Goal: Information Seeking & Learning: Learn about a topic

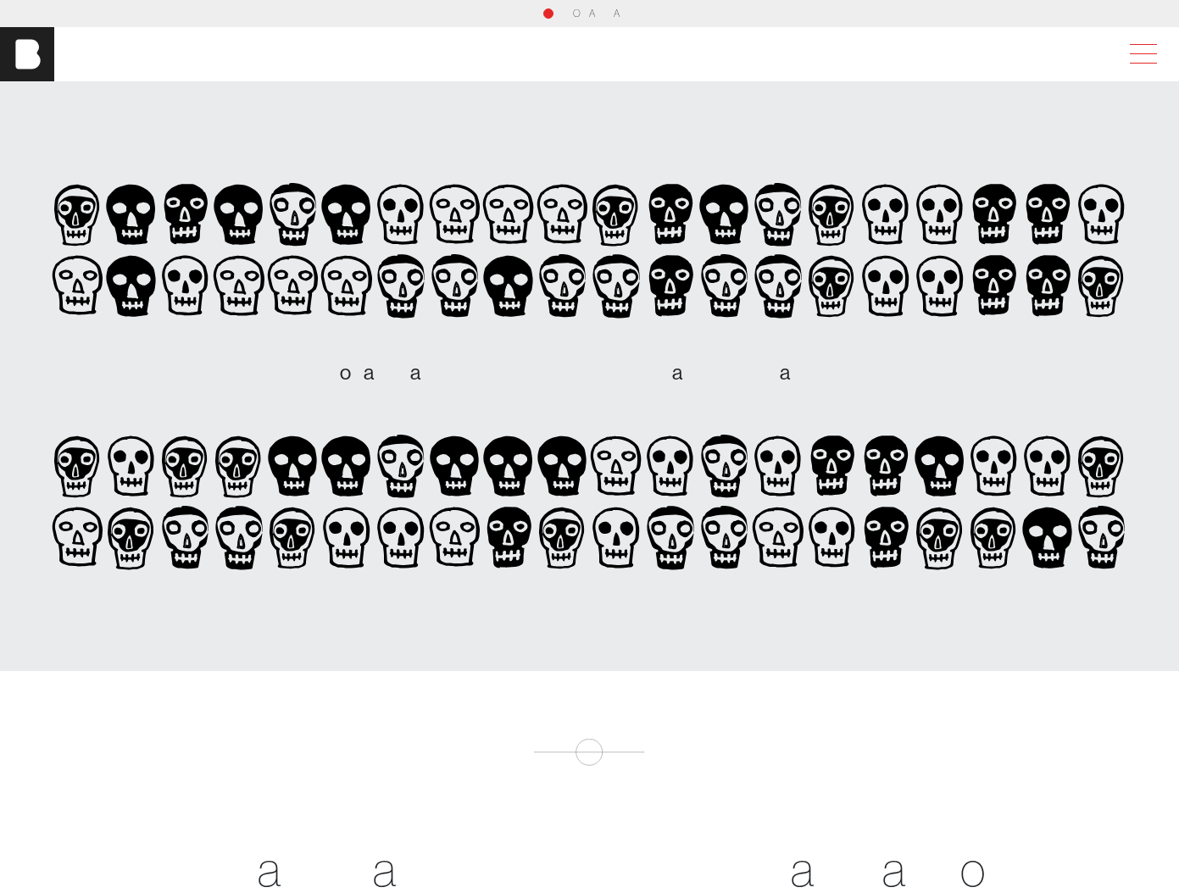
click at [1146, 55] on span at bounding box center [1140, 54] width 39 height 31
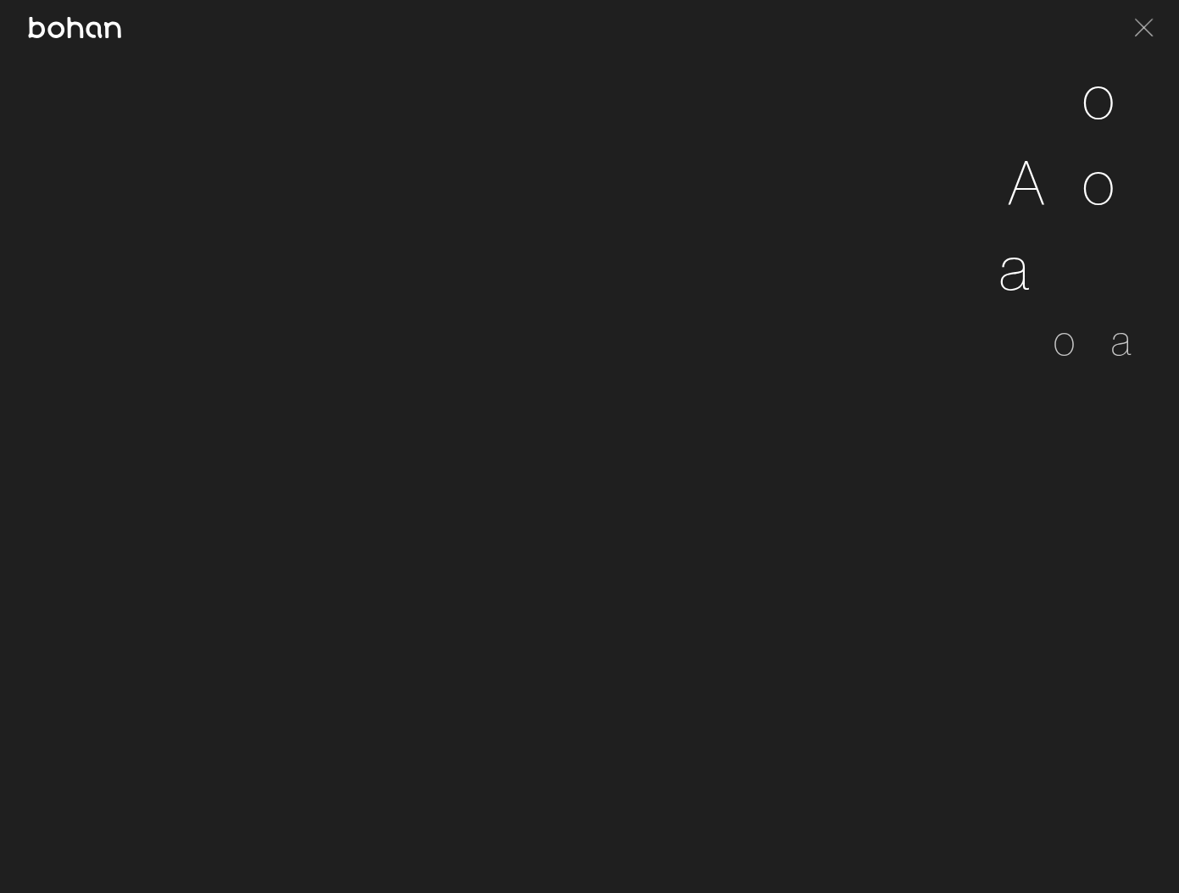
click at [55, 24] on img at bounding box center [74, 27] width 95 height 21
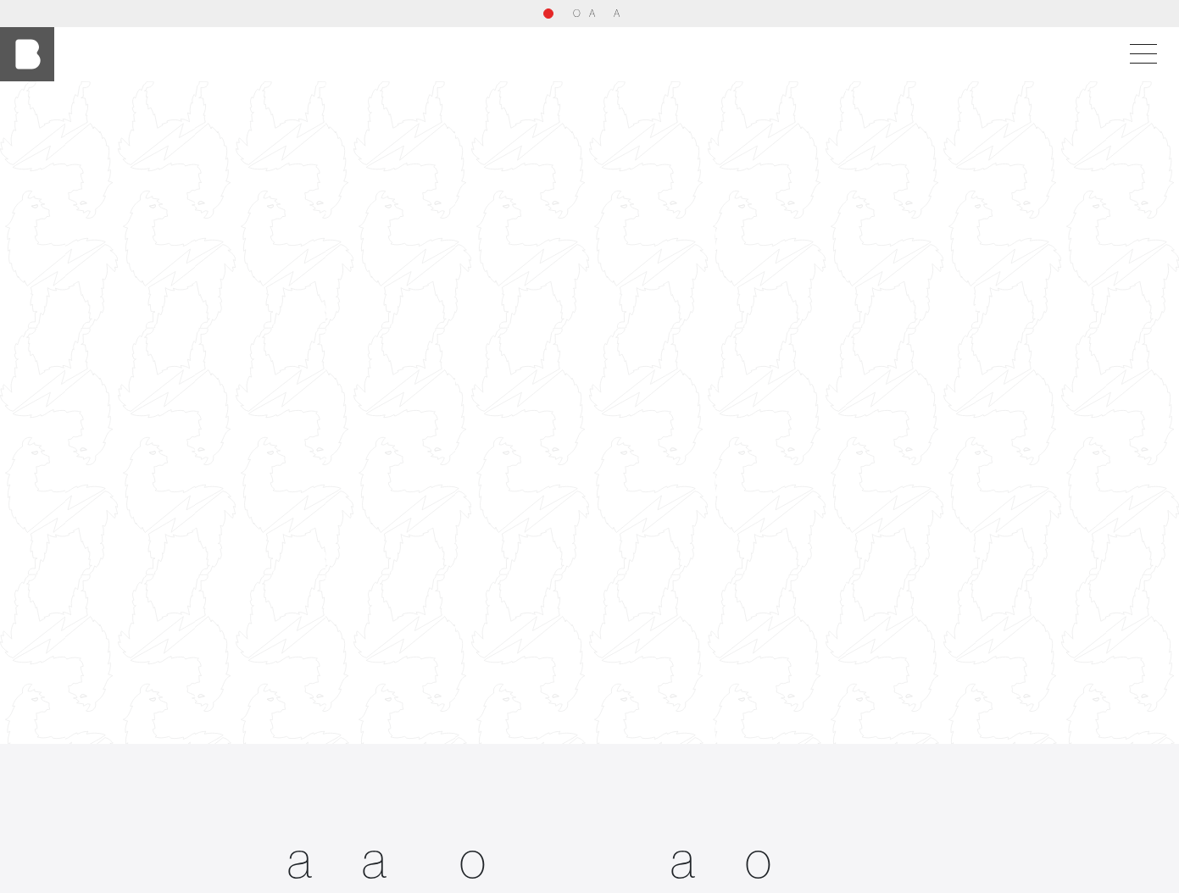
click at [37, 55] on img at bounding box center [27, 54] width 54 height 54
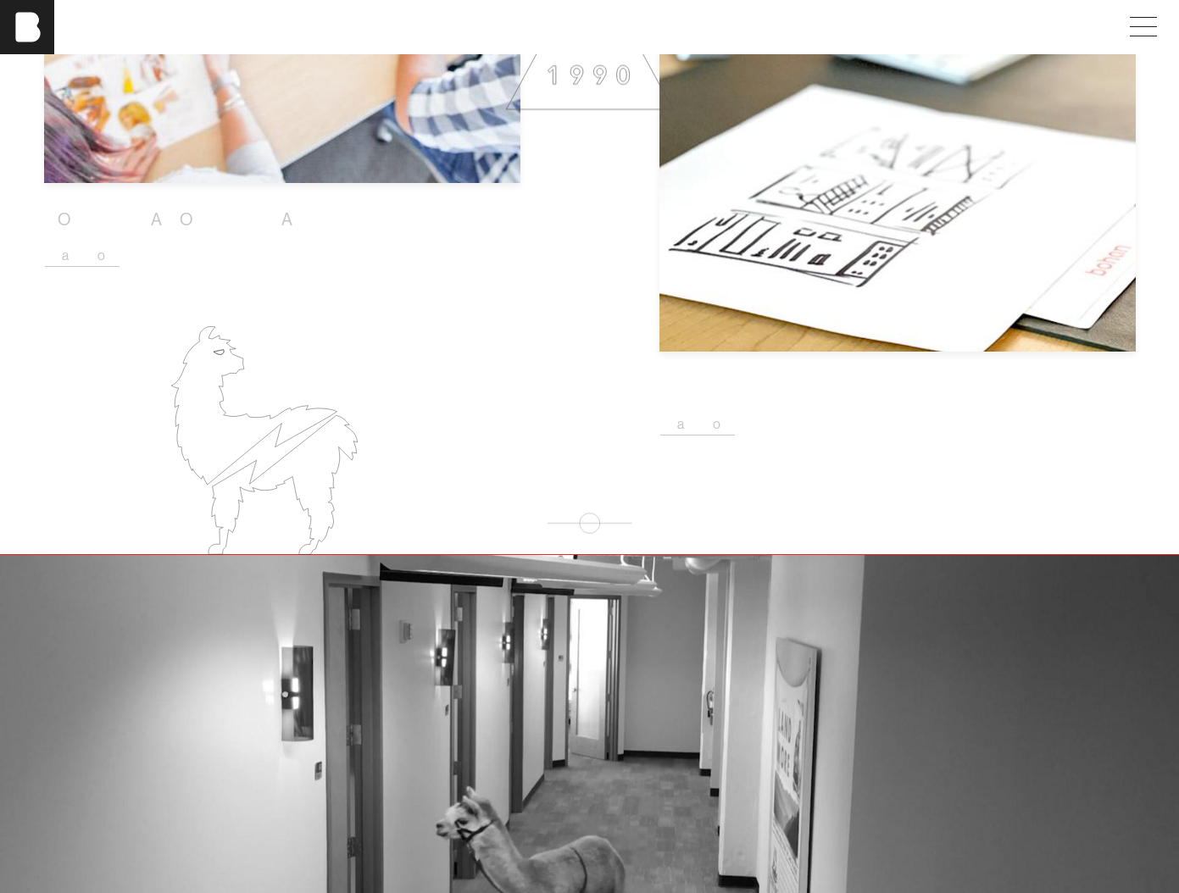
scroll to position [2366, 0]
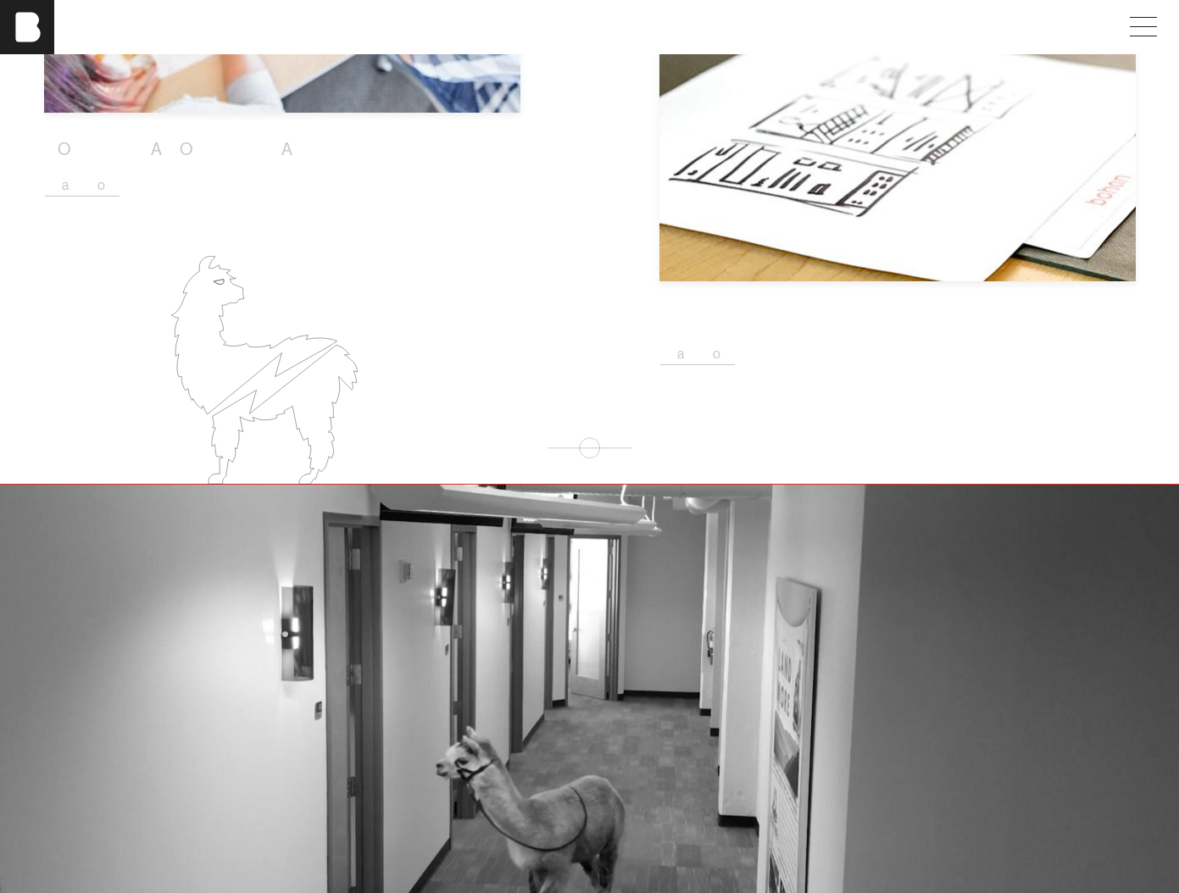
click at [319, 45] on div "[PERSON_NAME]" at bounding box center [589, 27] width 1179 height 54
click at [120, 175] on button "L e a r n M o r e" at bounding box center [82, 186] width 76 height 22
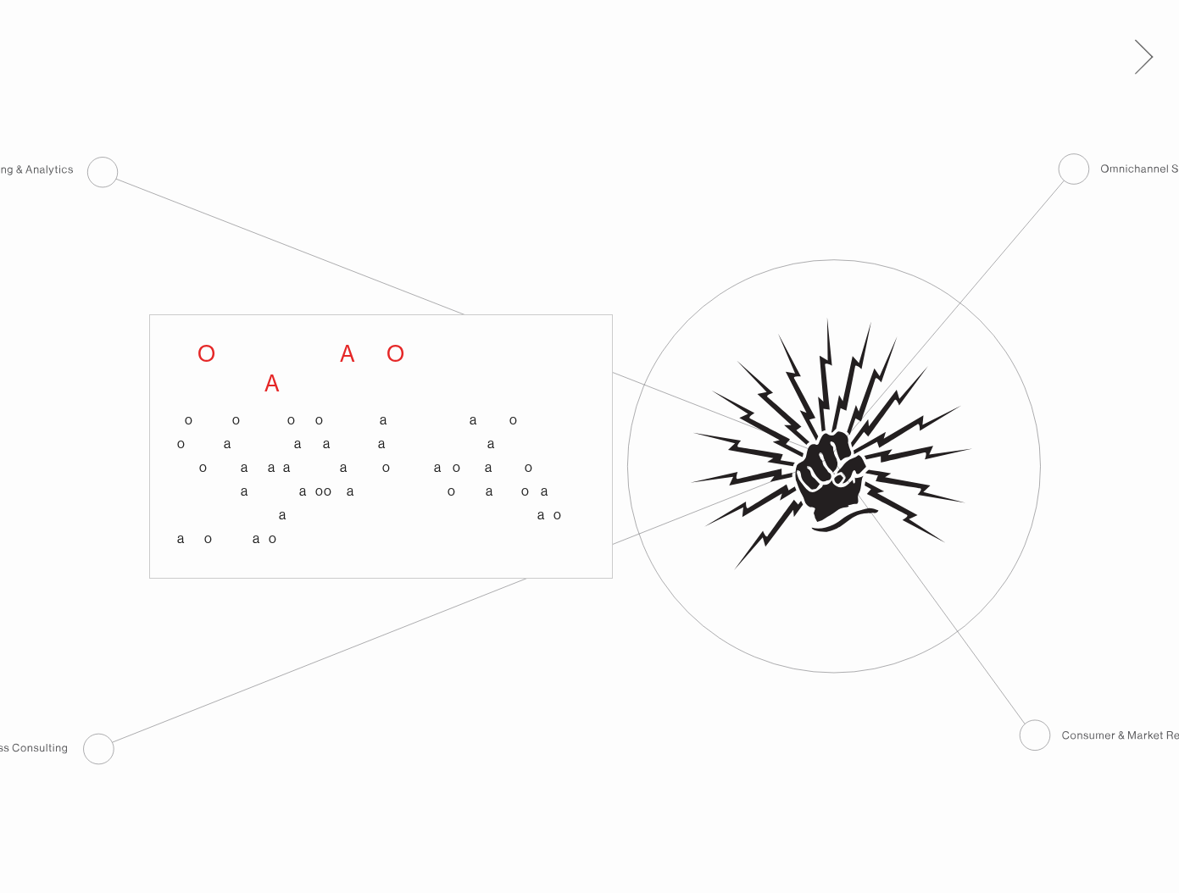
click at [1146, 50] on span at bounding box center [1144, 49] width 18 height 18
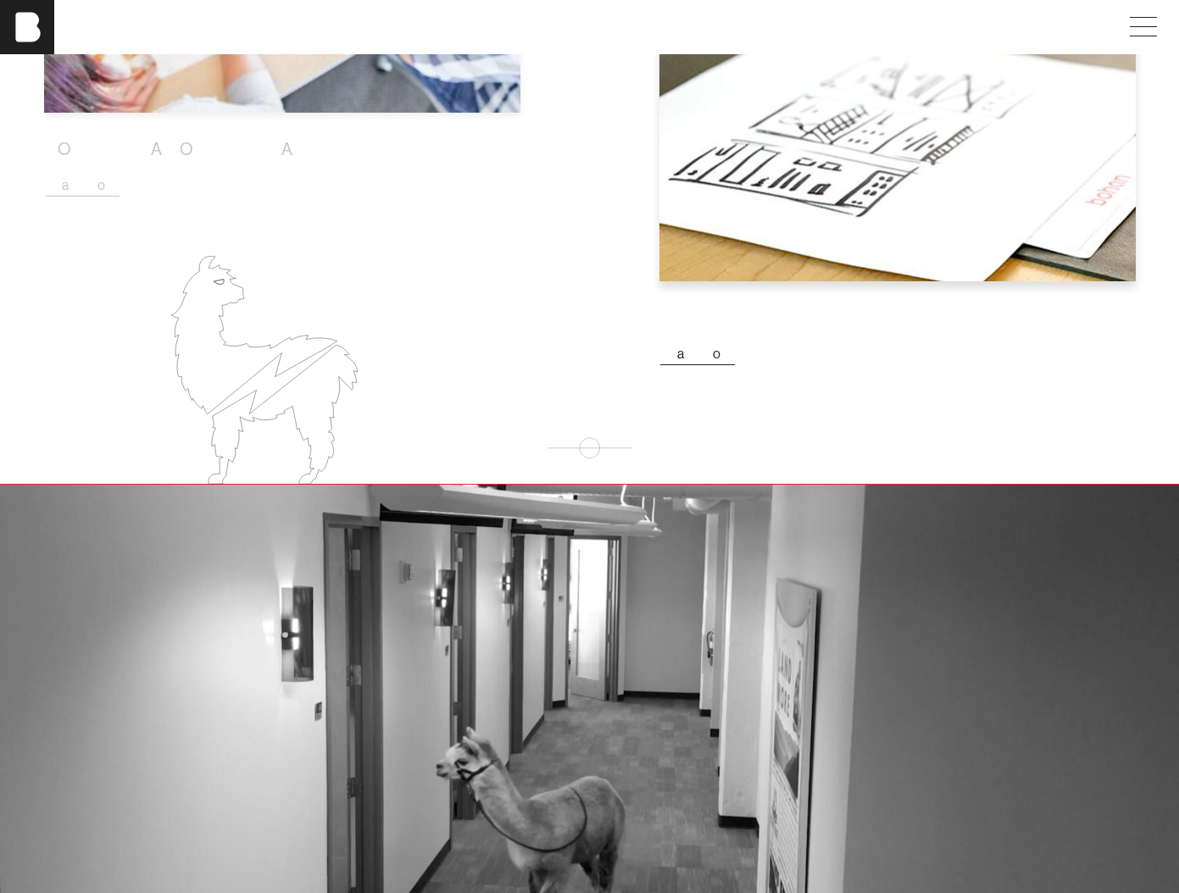
click at [736, 343] on button "L e a r n M o r e" at bounding box center [697, 354] width 76 height 22
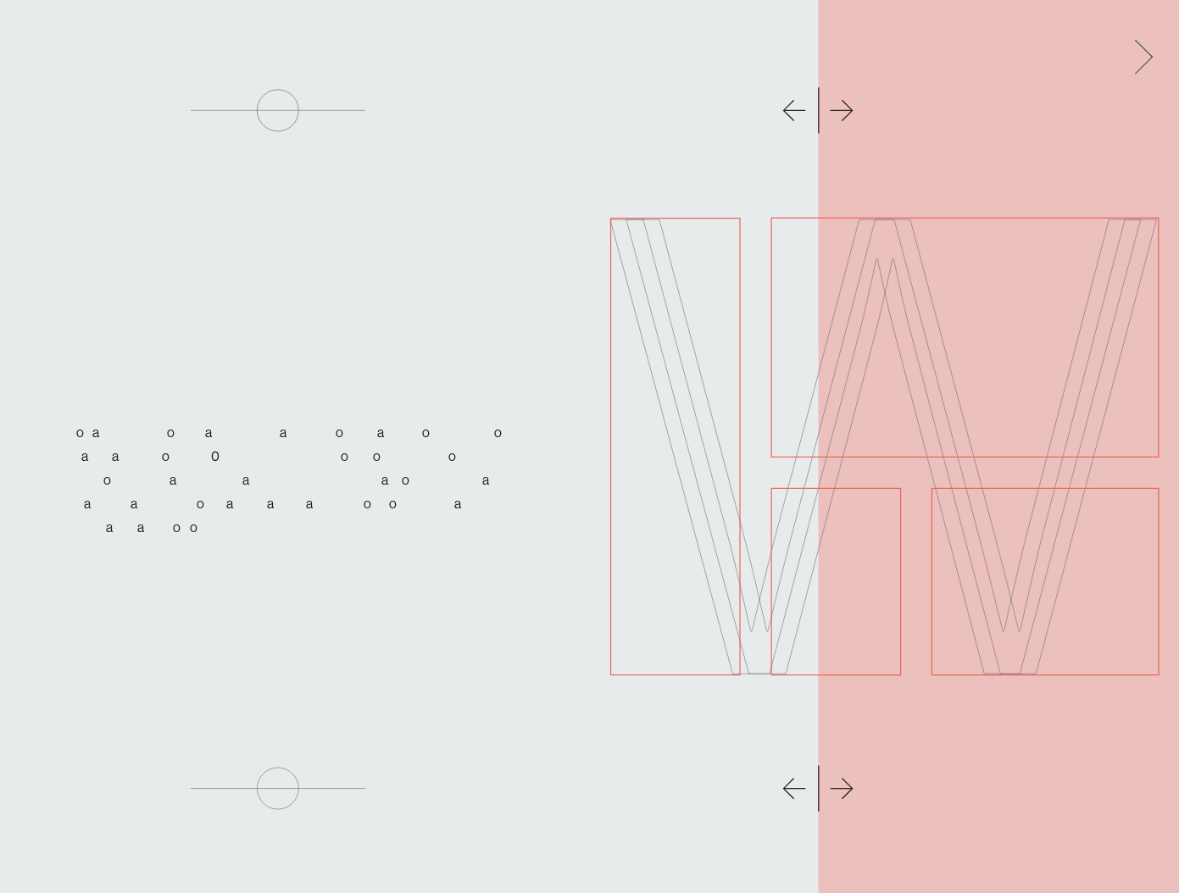
click at [1156, 47] on span at bounding box center [1140, 54] width 35 height 27
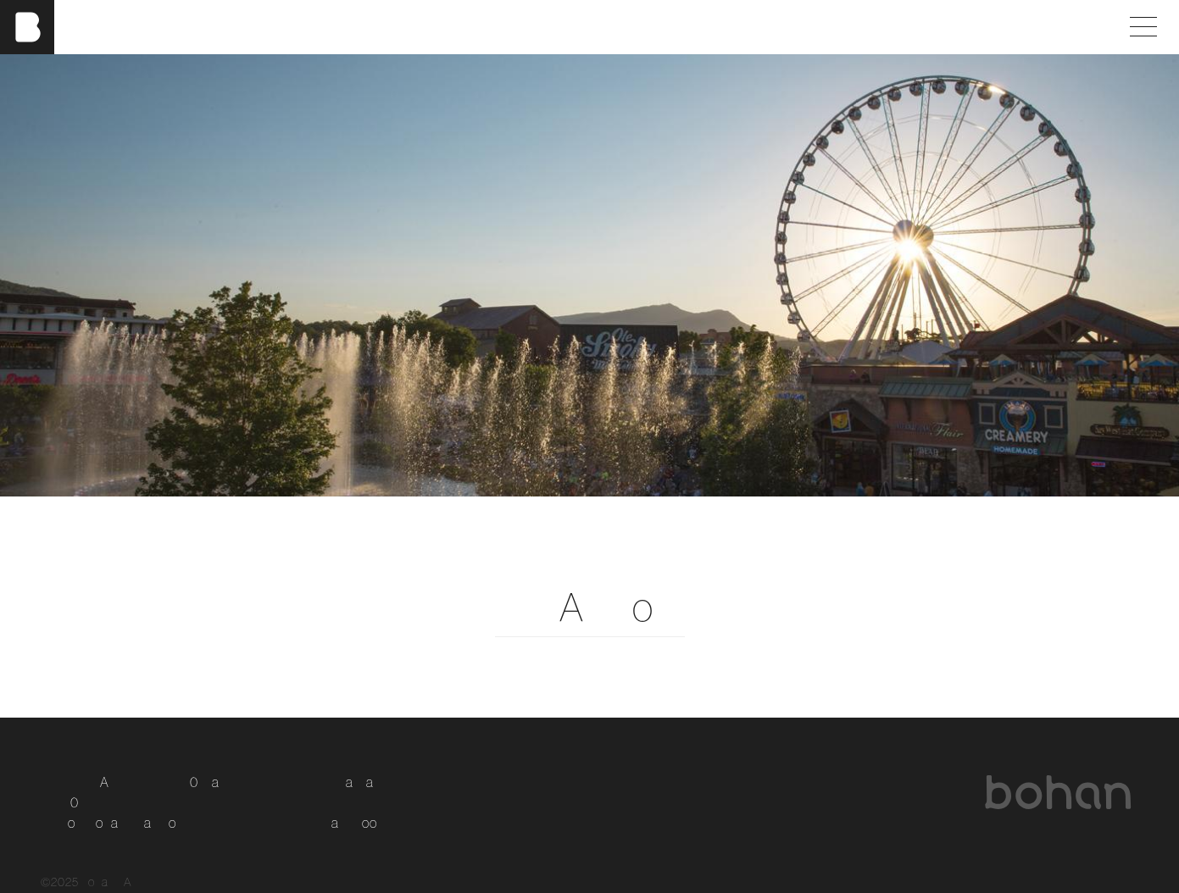
scroll to position [4638, 0]
